Goal: Task Accomplishment & Management: Manage account settings

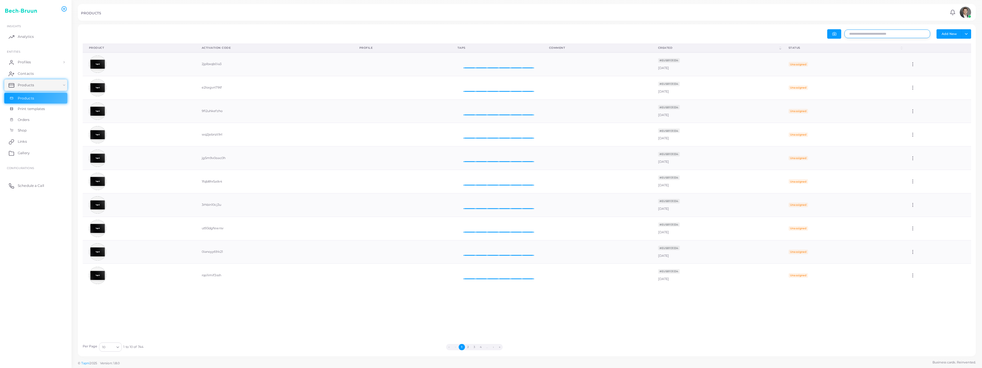
click at [880, 33] on input "text" at bounding box center [888, 33] width 86 height 9
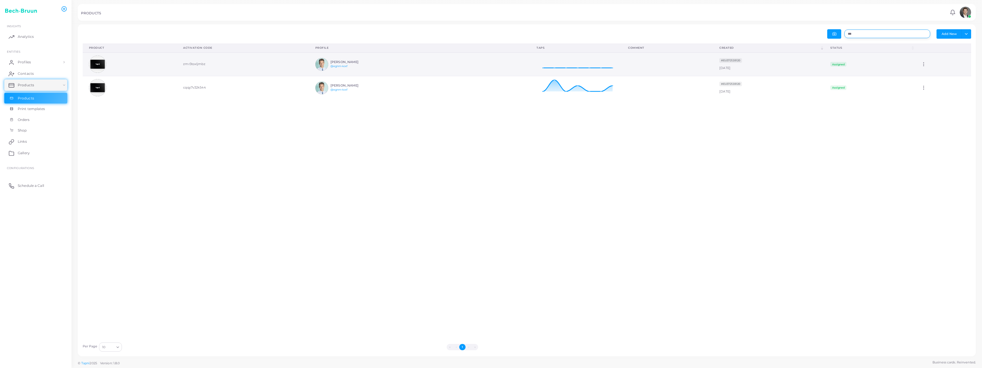
type input "***"
click at [199, 62] on td "zmr3toxljmbz" at bounding box center [243, 63] width 132 height 23
click at [921, 65] on icon at bounding box center [923, 64] width 5 height 5
click at [926, 70] on icon at bounding box center [926, 72] width 5 height 5
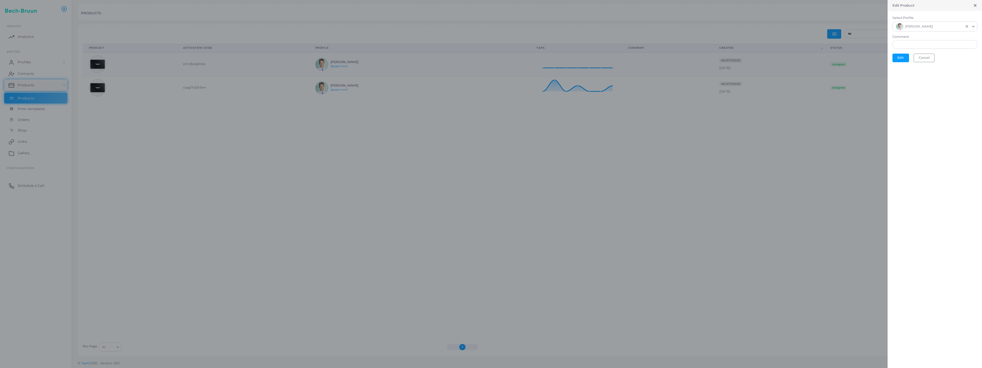
click at [975, 7] on icon at bounding box center [975, 5] width 5 height 5
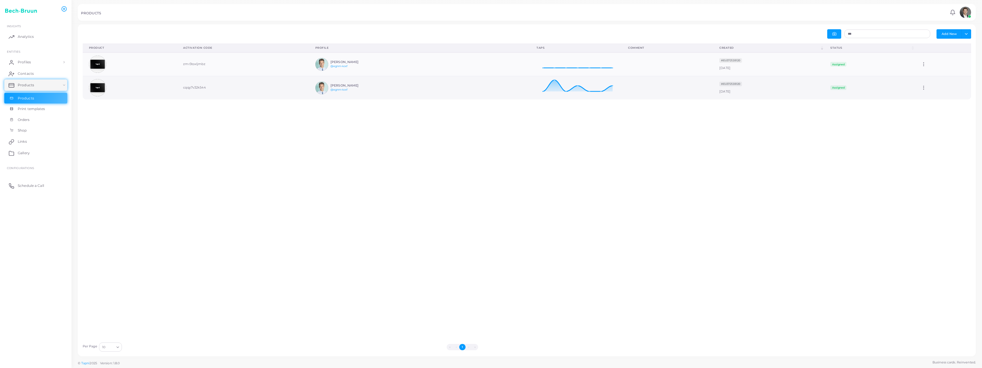
click at [185, 87] on td "cqqy7v32k544" at bounding box center [243, 87] width 132 height 23
click at [92, 91] on img at bounding box center [97, 87] width 17 height 17
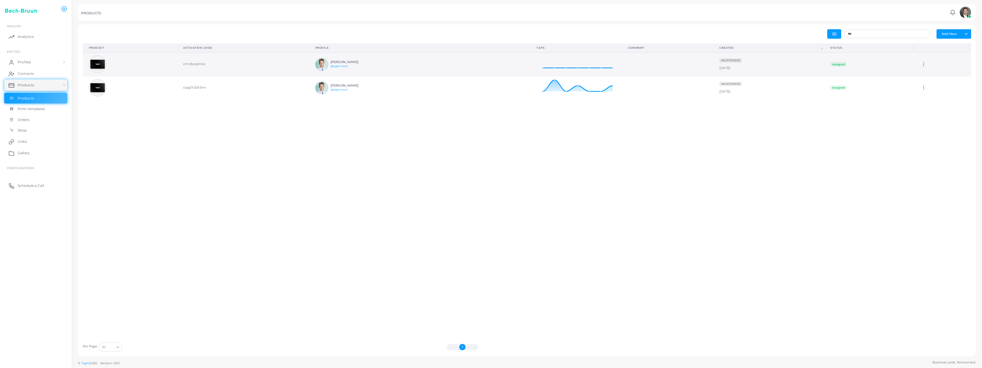
click at [105, 62] on img at bounding box center [97, 64] width 17 height 17
click at [921, 62] on icon at bounding box center [923, 64] width 5 height 5
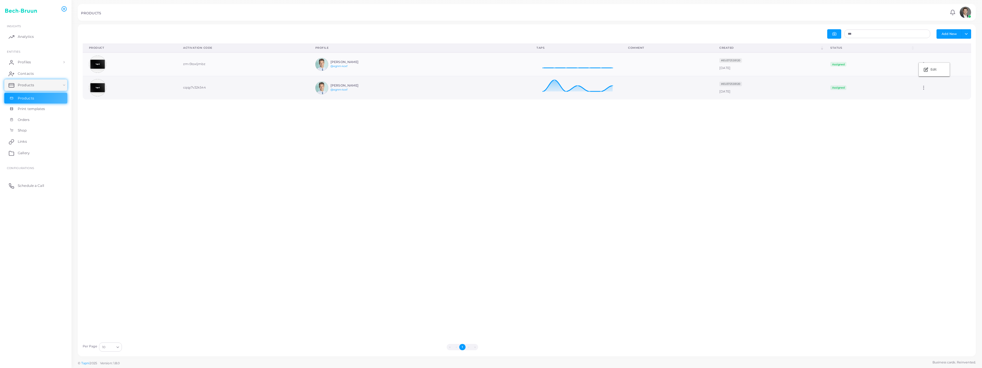
click at [922, 83] on td "Edit" at bounding box center [943, 87] width 56 height 23
click at [921, 84] on td "Edit" at bounding box center [943, 87] width 56 height 23
click at [921, 89] on icon at bounding box center [923, 87] width 5 height 5
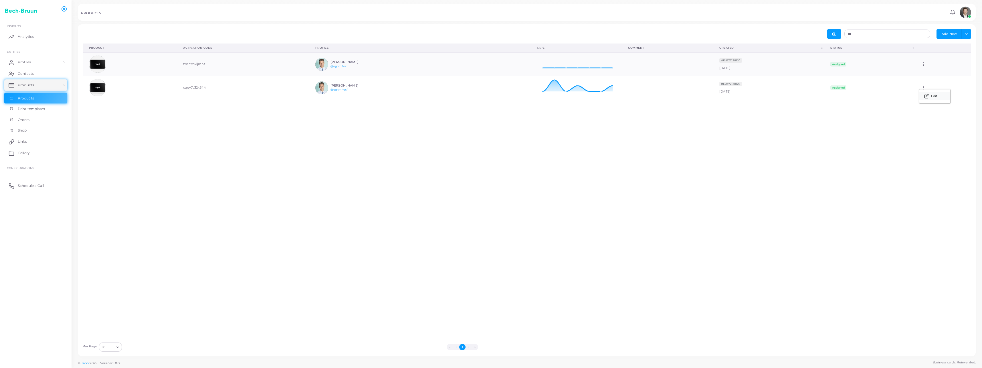
click at [924, 97] on icon at bounding box center [926, 96] width 5 height 5
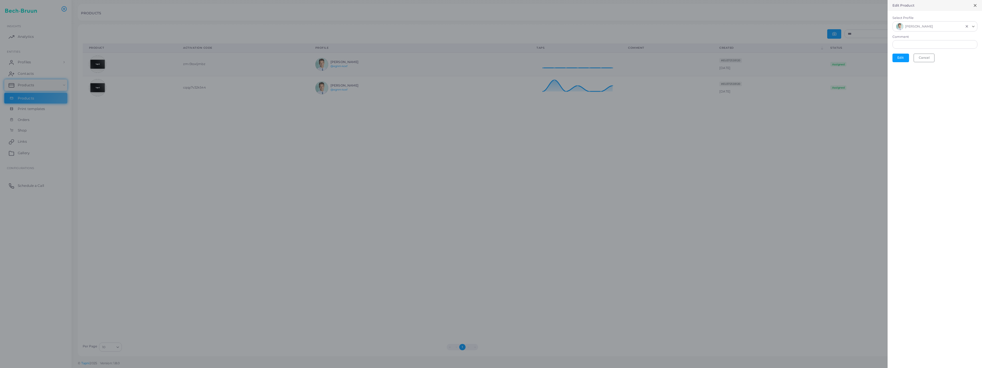
click at [976, 4] on icon at bounding box center [975, 5] width 5 height 5
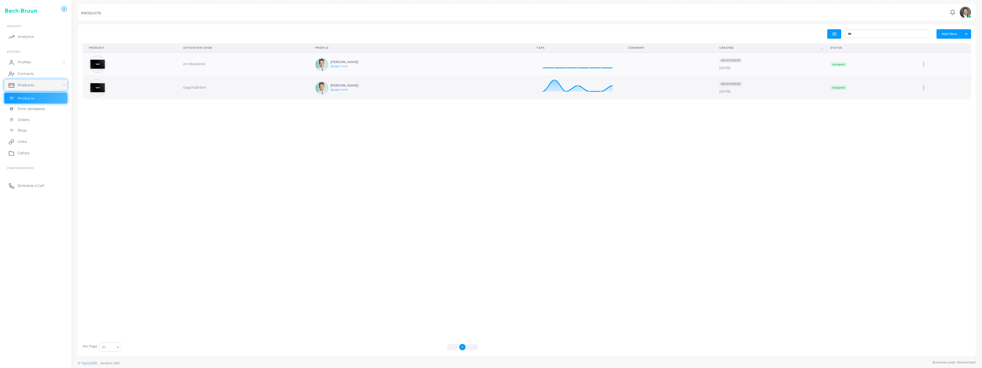
click at [921, 88] on icon at bounding box center [923, 87] width 5 height 5
click at [931, 93] on link "Edit" at bounding box center [935, 95] width 31 height 8
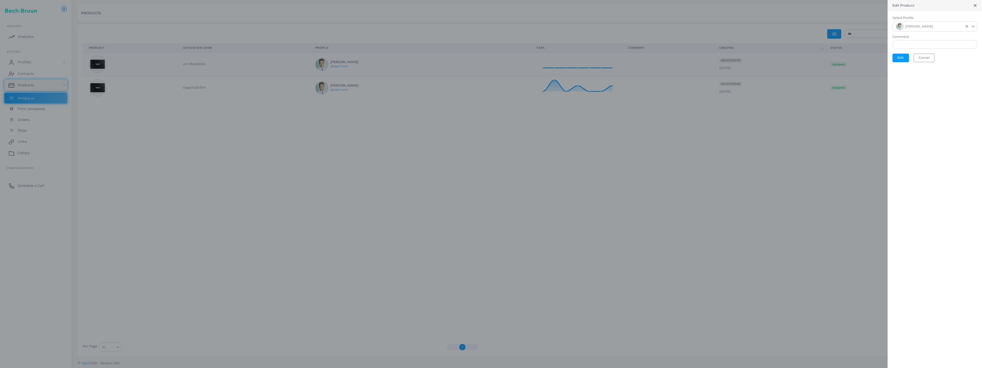
click at [978, 4] on div "Edit Product" at bounding box center [935, 5] width 94 height 11
click at [974, 5] on icon at bounding box center [975, 5] width 5 height 5
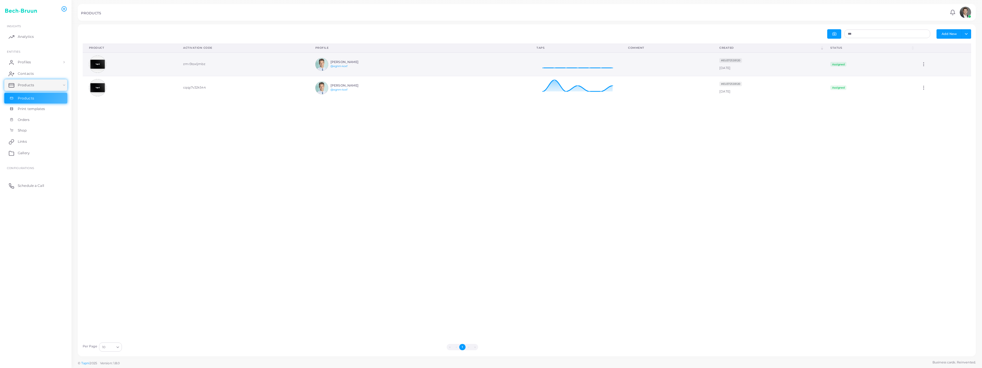
click at [915, 63] on td "Edit" at bounding box center [943, 63] width 56 height 23
click at [921, 63] on icon at bounding box center [923, 64] width 5 height 5
click at [922, 71] on link "Edit" at bounding box center [933, 70] width 31 height 8
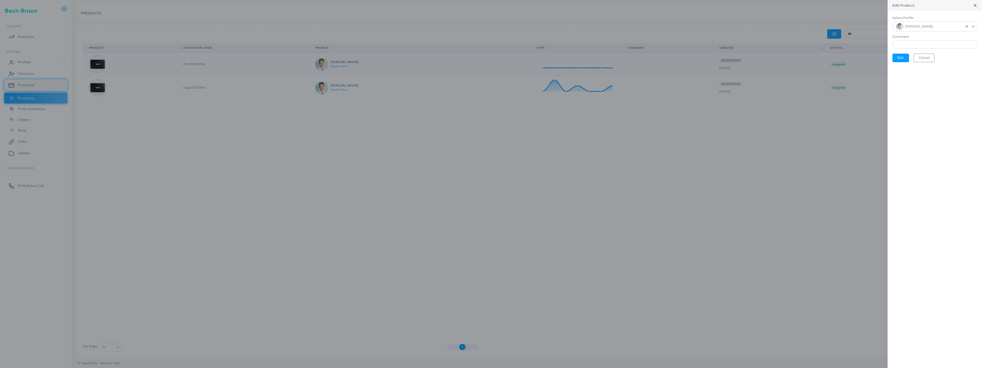
click at [975, 5] on line at bounding box center [975, 5] width 2 height 2
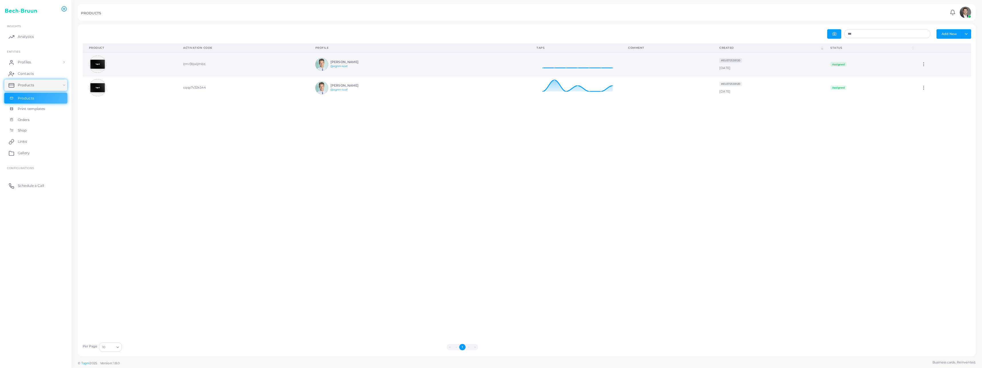
click at [177, 64] on td "zmr3toxljmbz" at bounding box center [243, 63] width 132 height 23
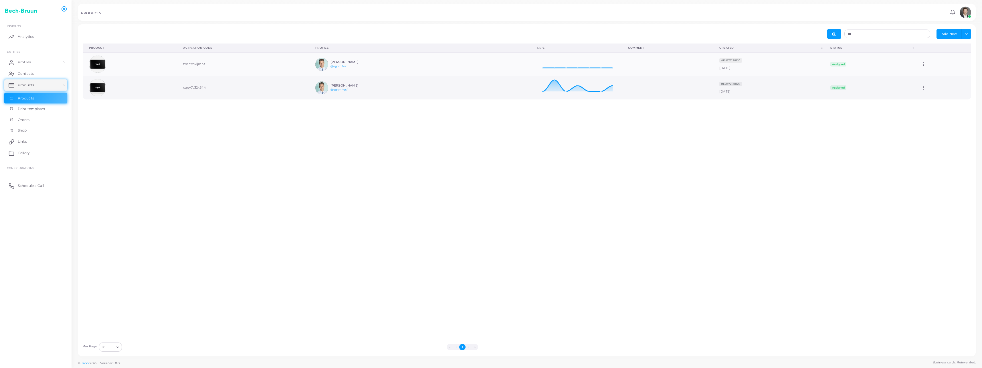
click at [237, 94] on td "cqqy7v32k544" at bounding box center [243, 87] width 132 height 23
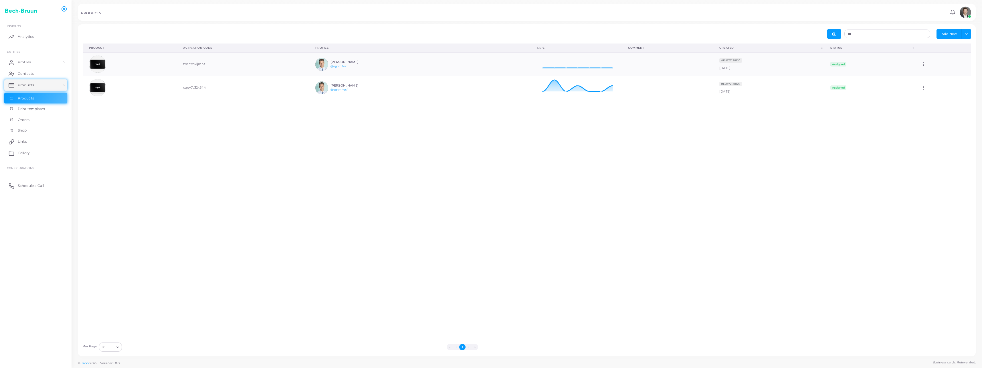
click at [199, 154] on div "Product (Click to clear sorting) Activation Code (Click to clear sorting) Profi…" at bounding box center [527, 191] width 895 height 295
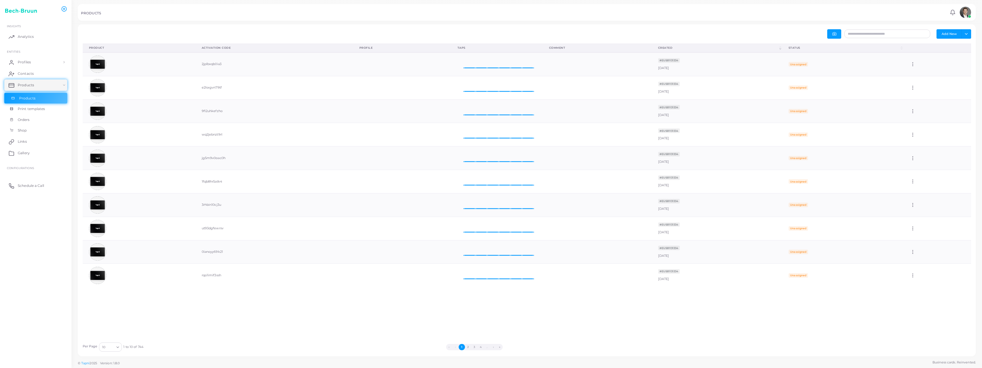
click at [19, 103] on link "Products" at bounding box center [35, 98] width 63 height 11
click at [875, 32] on input "text" at bounding box center [888, 33] width 86 height 9
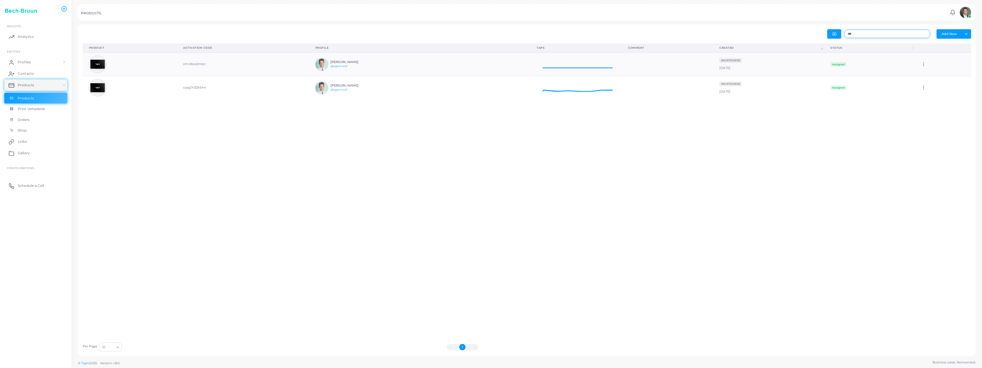
scroll to position [19, 87]
type input "***"
